Goal: Navigation & Orientation: Find specific page/section

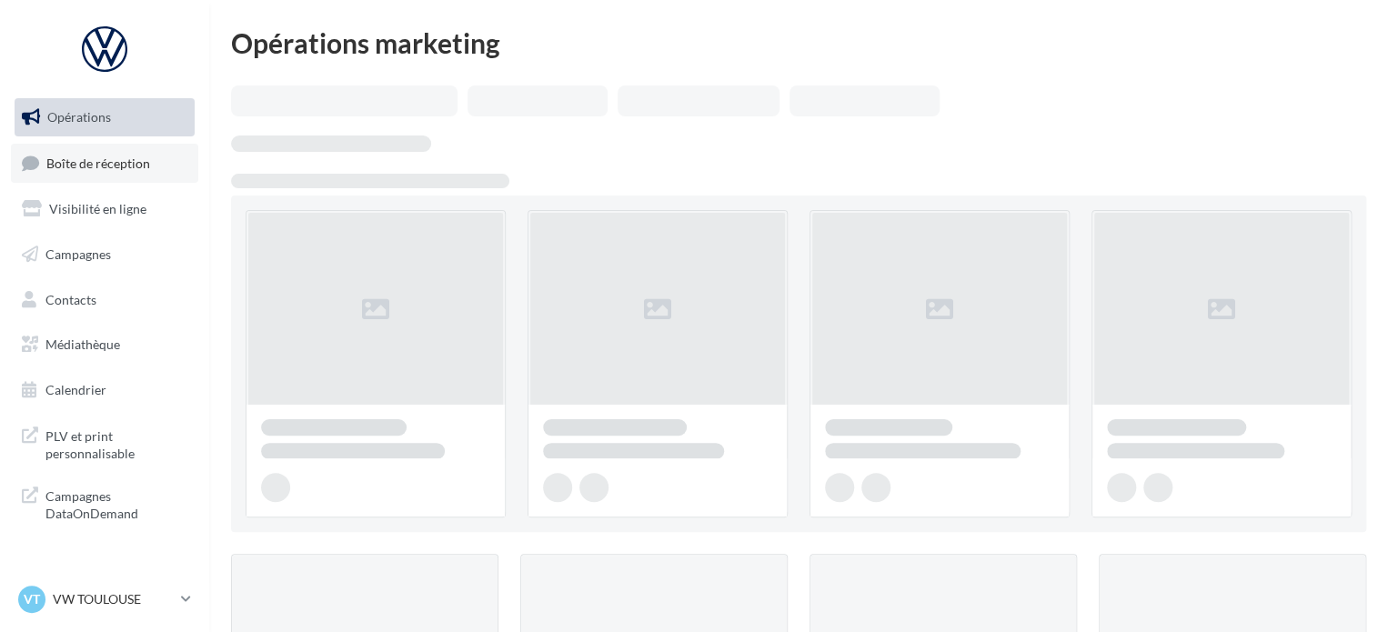
click at [125, 159] on span "Boîte de réception" at bounding box center [98, 162] width 104 height 15
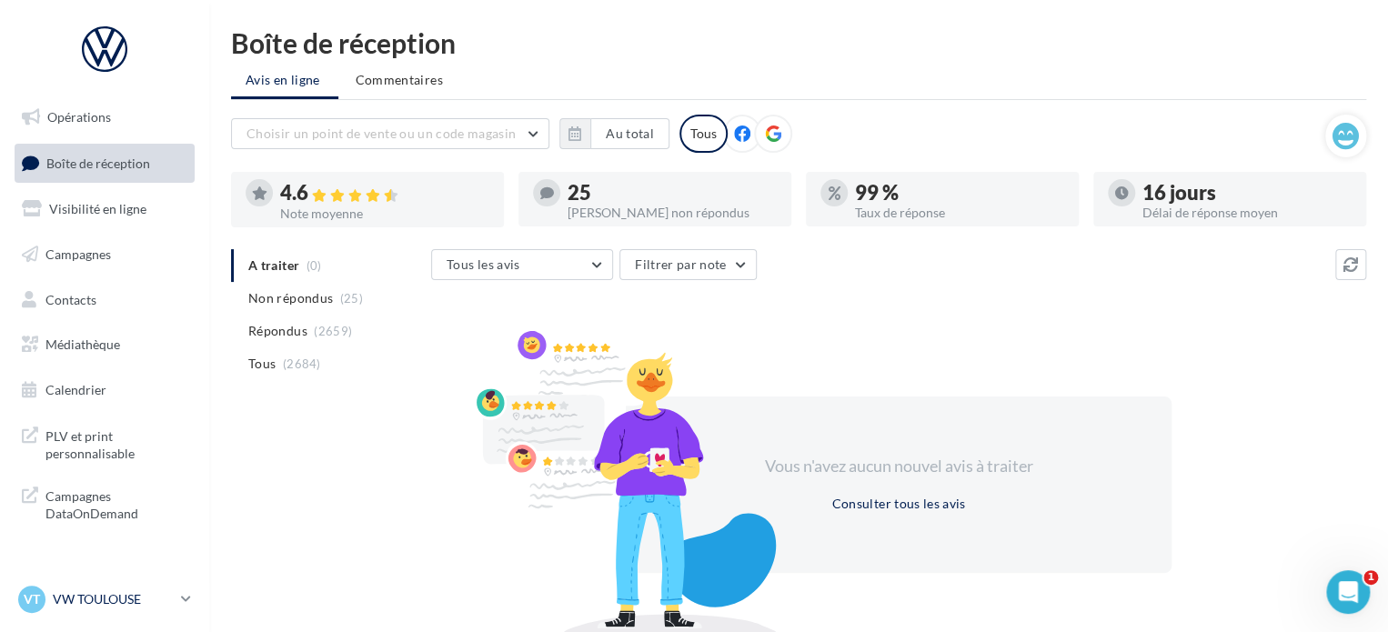
click at [155, 610] on div "VT VW TOULOUSE vw-cap-dup" at bounding box center [96, 599] width 156 height 27
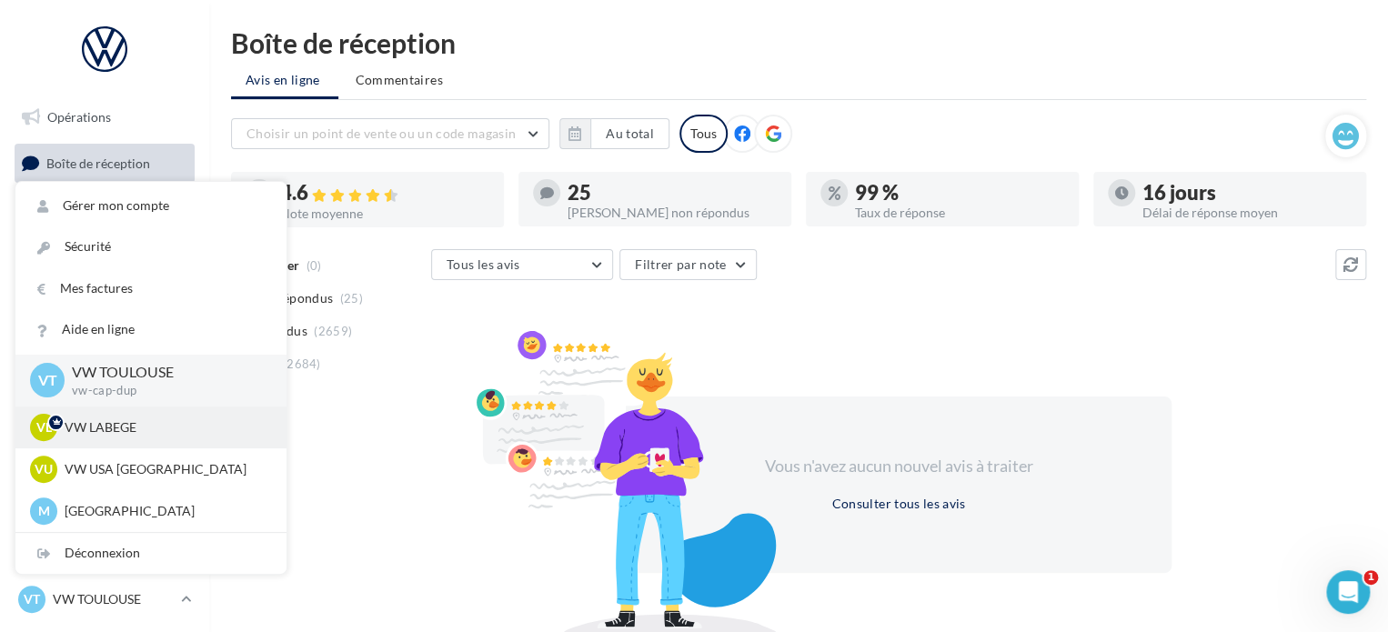
click at [134, 436] on p "VW LABEGE" at bounding box center [165, 428] width 200 height 18
